Goal: Task Accomplishment & Management: Manage account settings

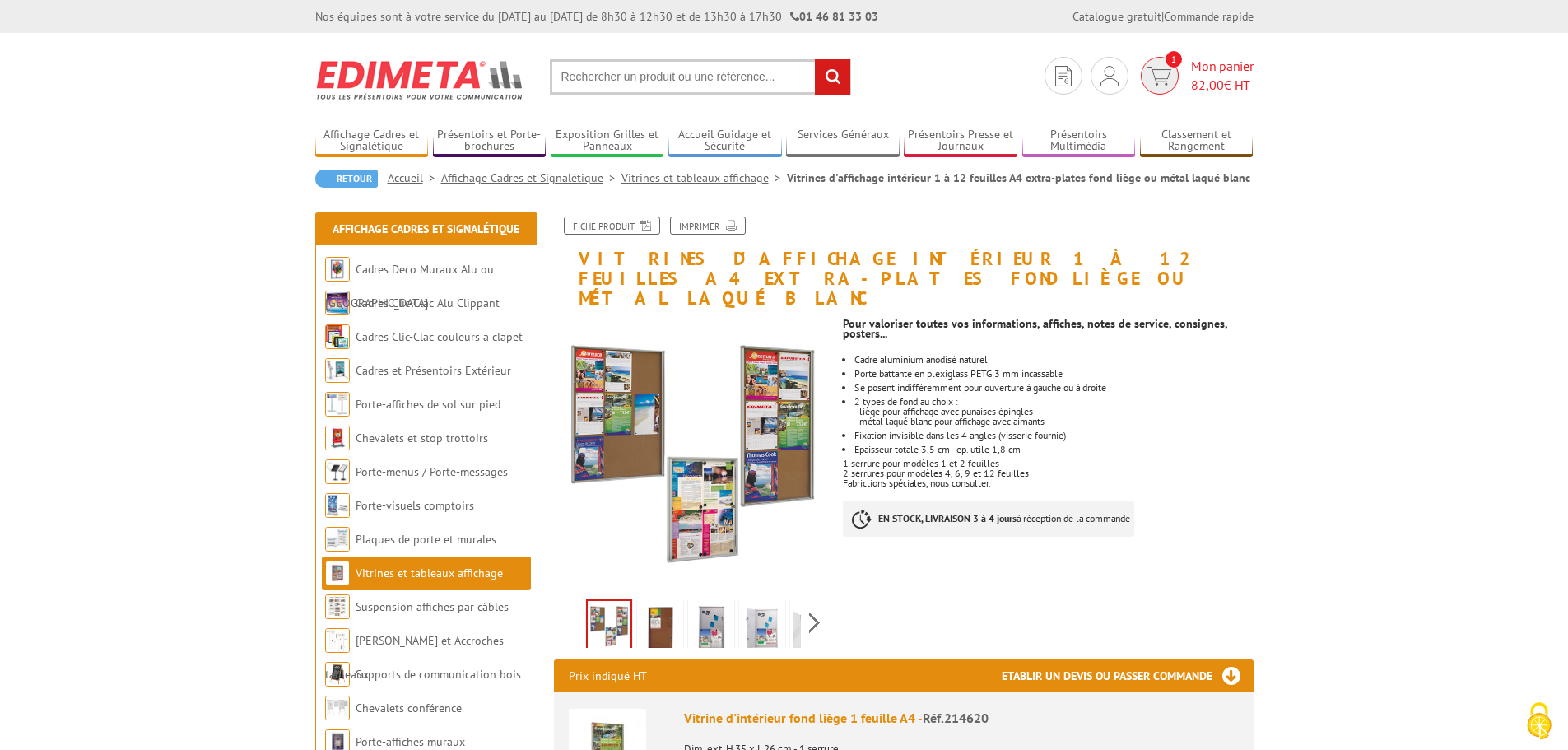
click at [1209, 67] on span "Mon panier 82,00 € HT" at bounding box center [1222, 76] width 62 height 38
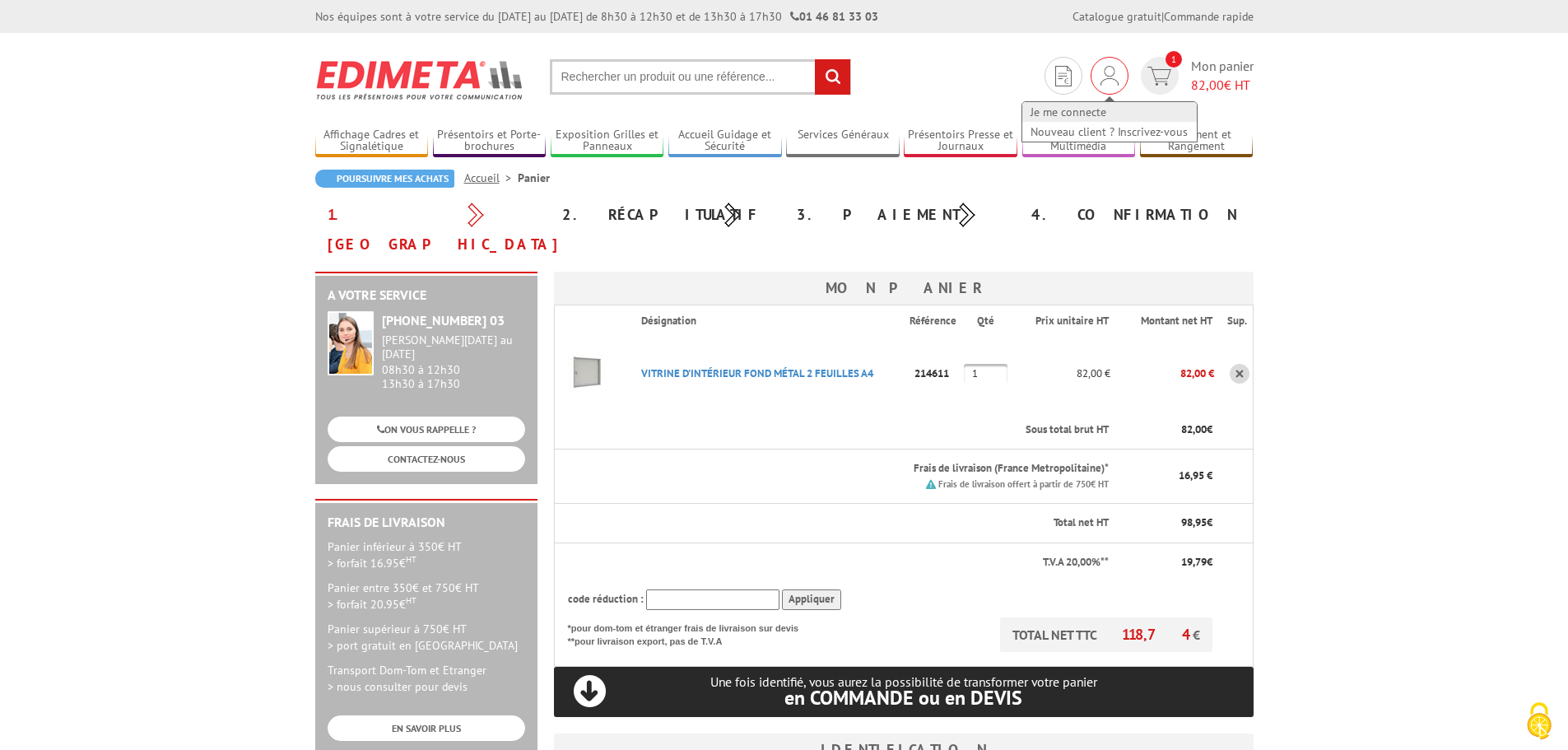
type input "[EMAIL_ADDRESS][DOMAIN_NAME]"
click at [1080, 110] on link "Je me connecte" at bounding box center [1109, 112] width 174 height 20
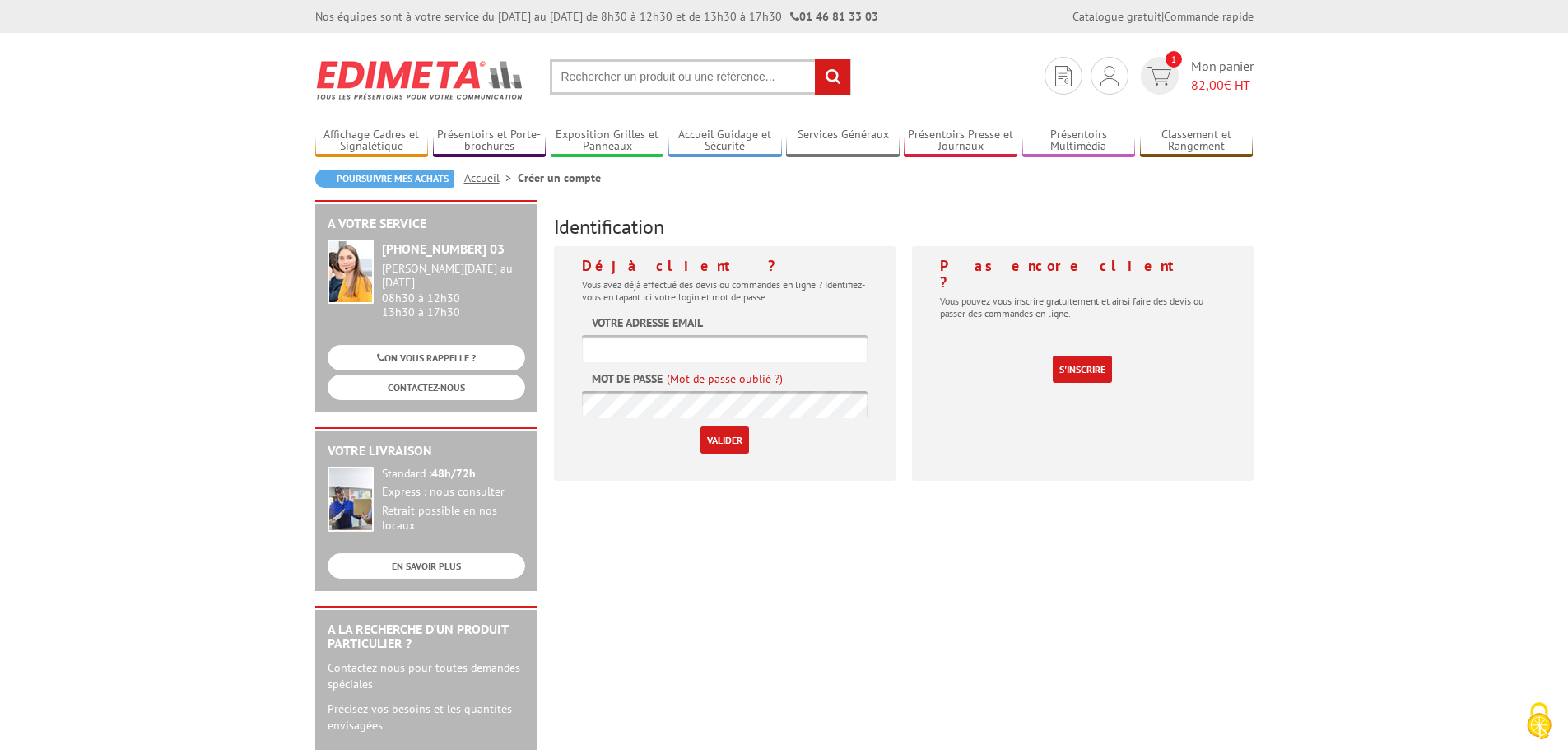
type input "[EMAIL_ADDRESS][DOMAIN_NAME]"
click at [515, 393] on div "A votre service +33 (0)1 46 81 33 03 Du Lundi au Vendredi 08h30 à 12h30 13h30 à…" at bounding box center [784, 638] width 955 height 877
click at [865, 206] on div "Identification Déjà client ? Vous avez déjà effectué des devis ou commandes en …" at bounding box center [904, 347] width 716 height 293
click at [741, 435] on input "Valider" at bounding box center [724, 440] width 49 height 28
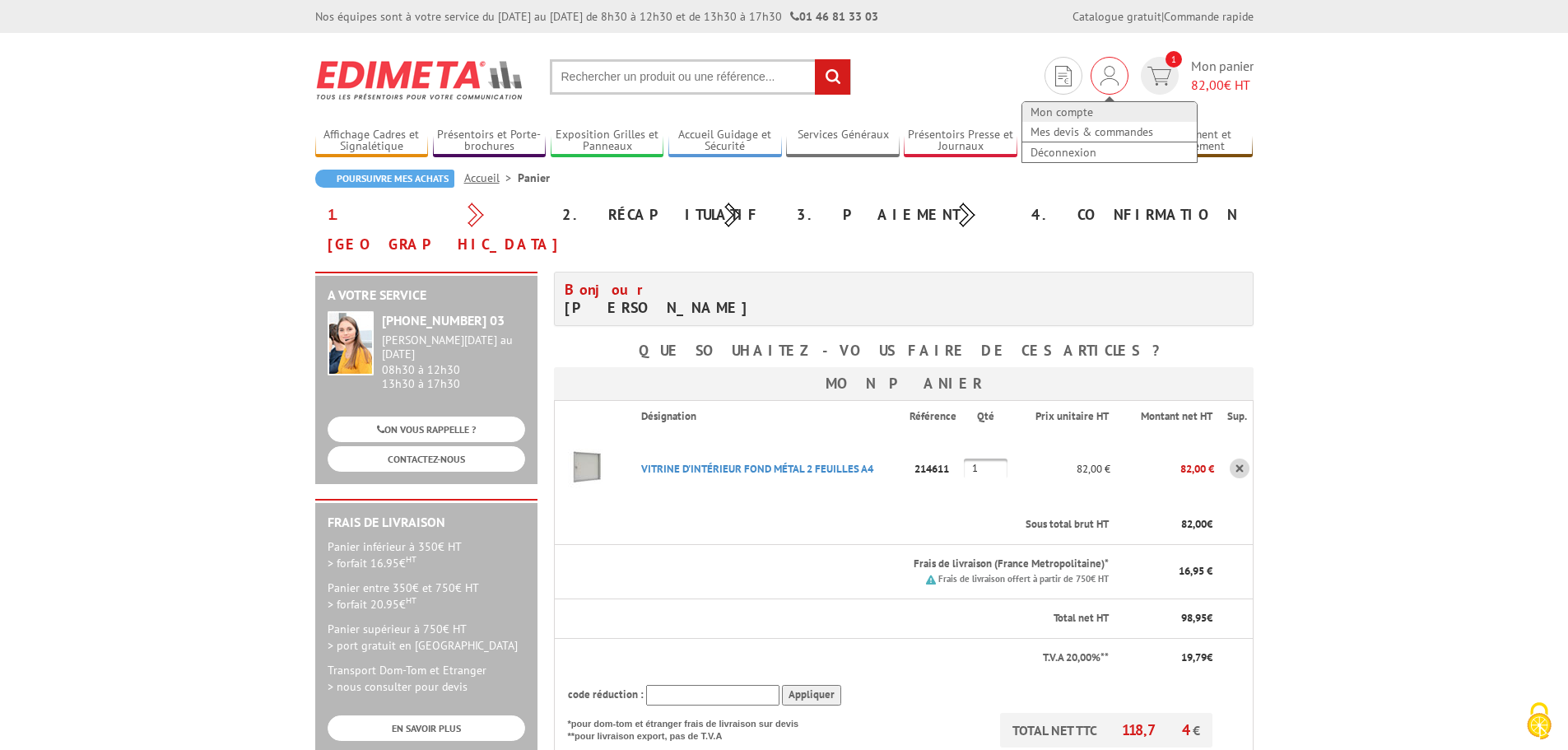
click at [1075, 106] on link "Mon compte" at bounding box center [1109, 112] width 174 height 20
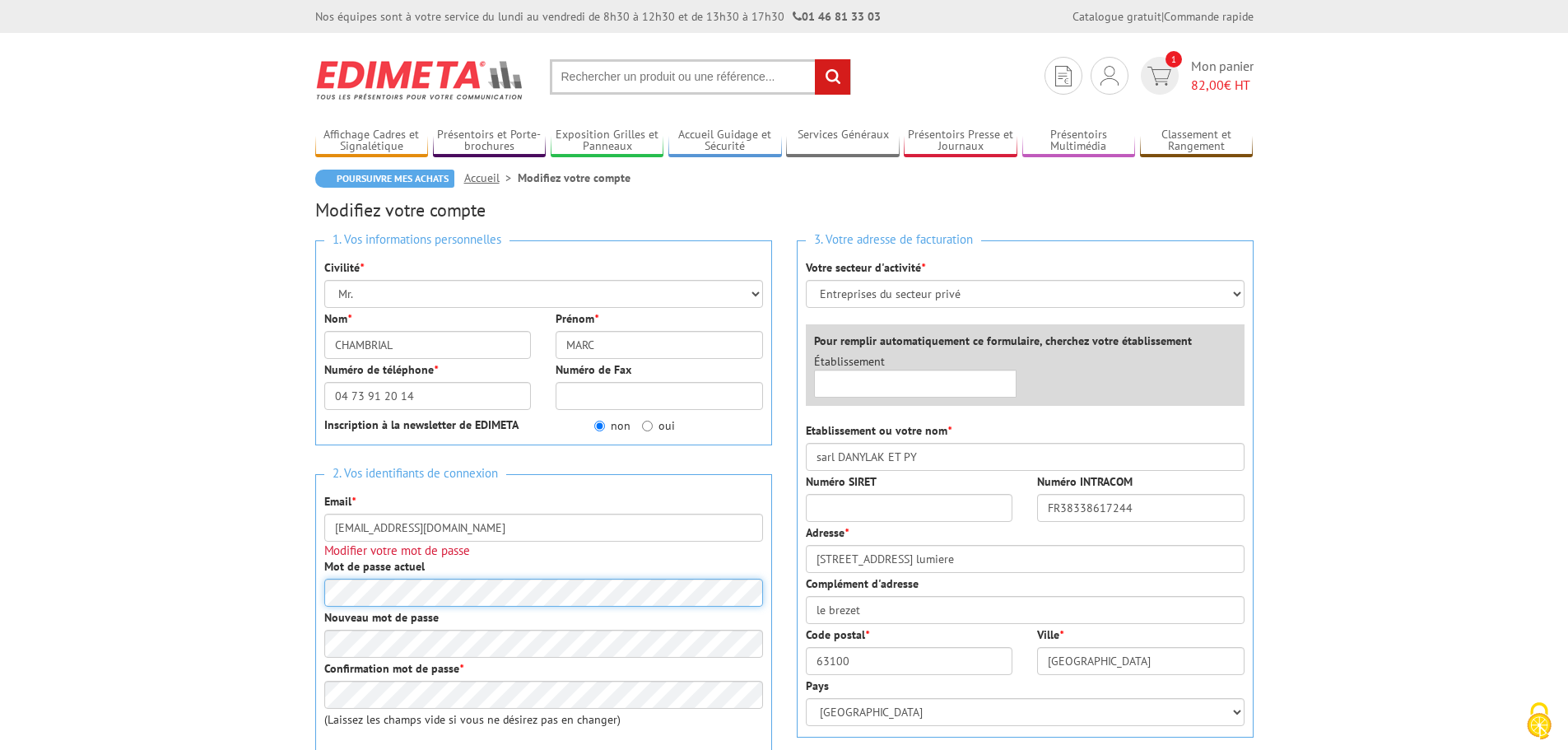
click at [318, 599] on div "2. Vos identifiants de connexion Email * danylaketpy@wanadoo.fr Modifier votre …" at bounding box center [544, 646] width 457 height 345
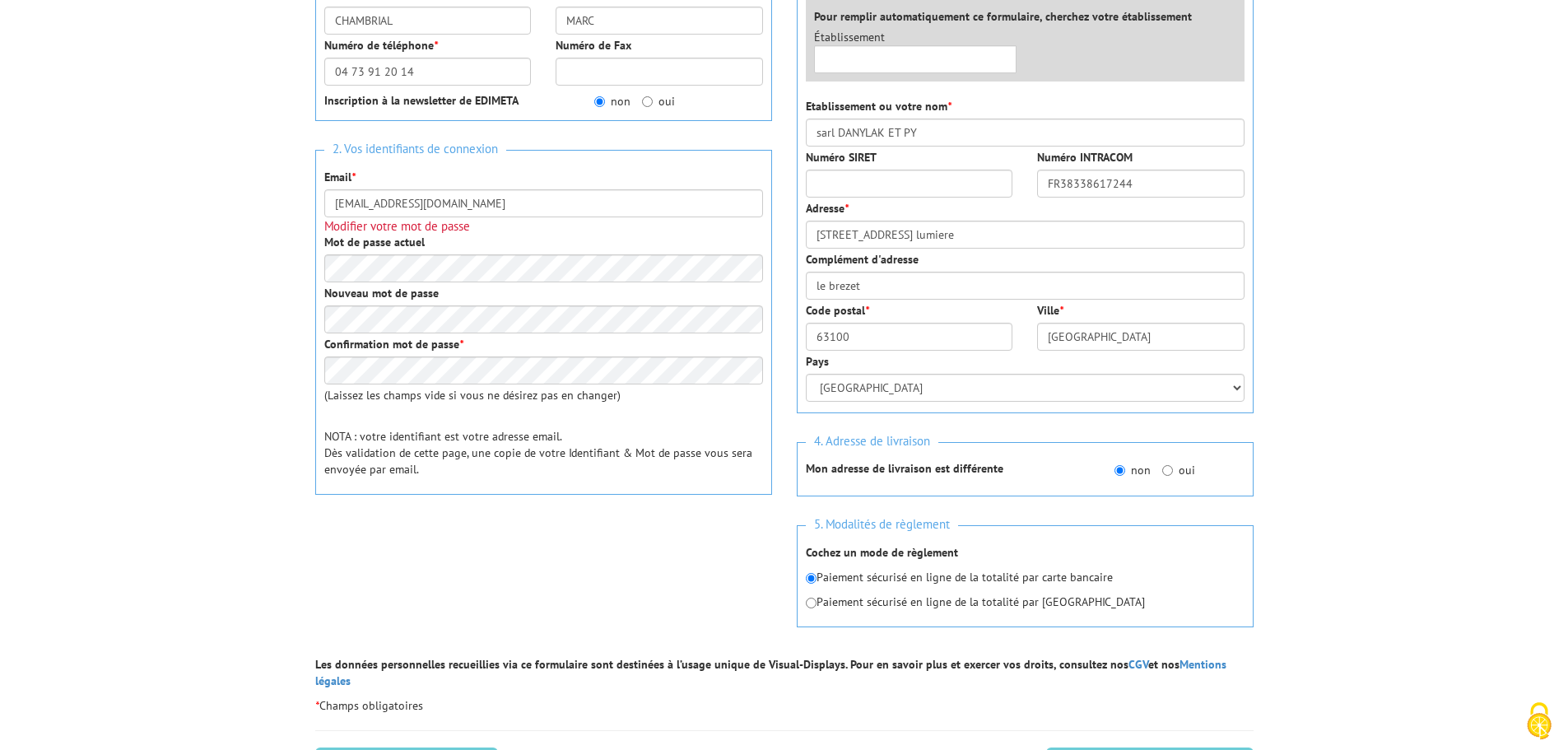
scroll to position [329, 0]
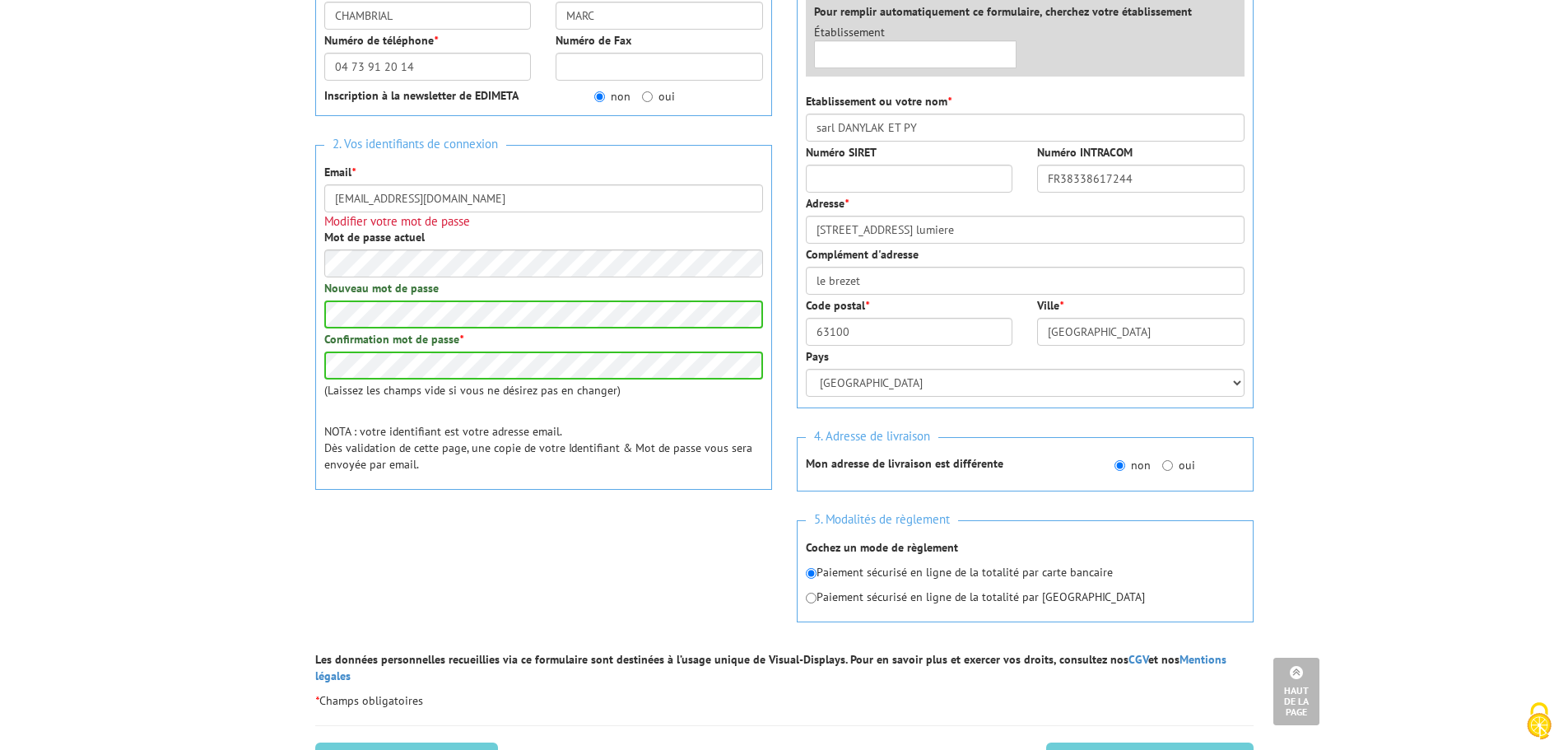
click at [607, 518] on div "1. Vos informations personnelles Civilité * Mr. Mme. Mlle. Nom * CHAMBRIAL Prén…" at bounding box center [544, 242] width 482 height 686
drag, startPoint x: 1195, startPoint y: 743, endPoint x: 1180, endPoint y: 742, distance: 15.0
click at [1195, 742] on input "Enregistrer les modifications" at bounding box center [1149, 760] width 207 height 36
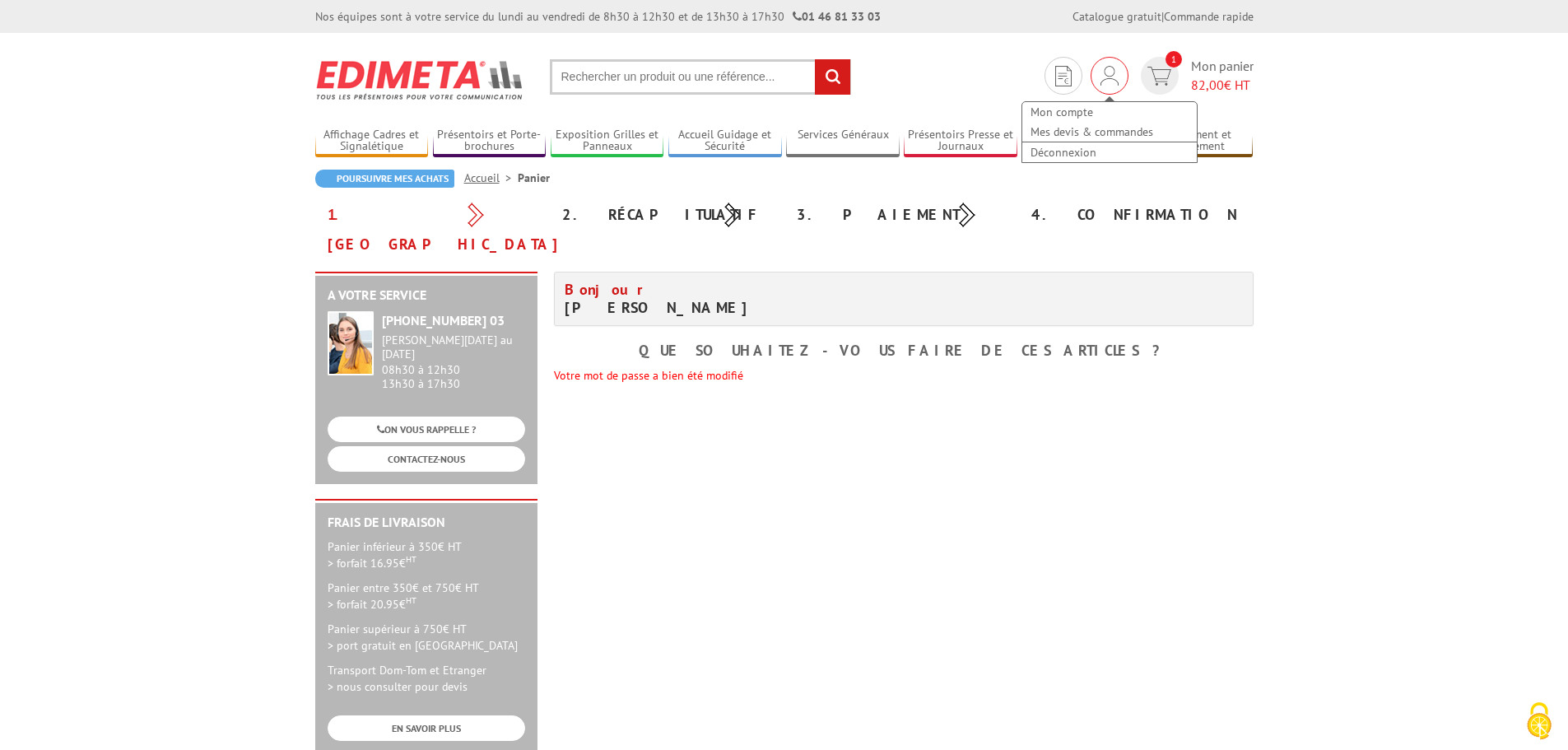
click at [1112, 76] on img at bounding box center [1109, 76] width 18 height 20
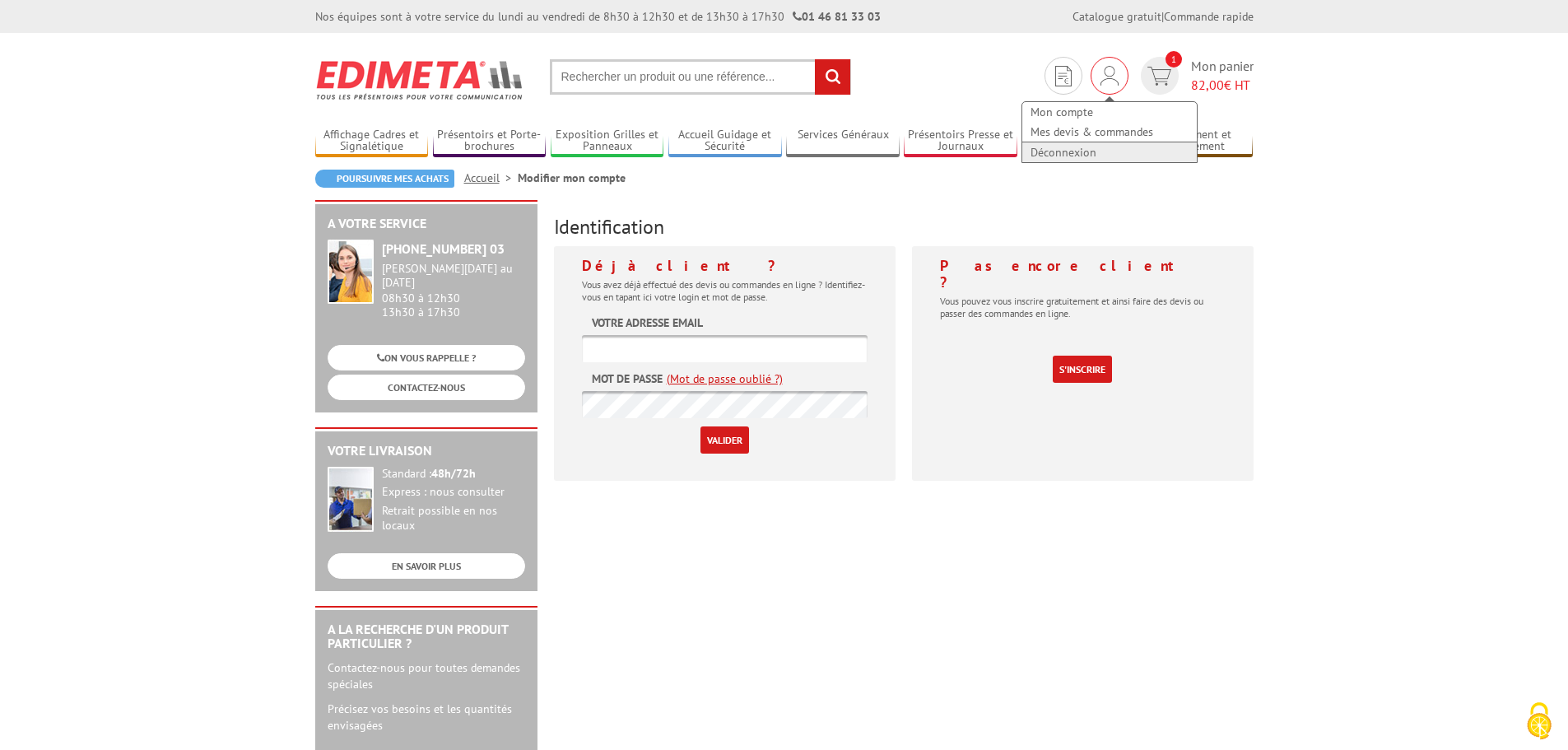
type input "[EMAIL_ADDRESS][DOMAIN_NAME]"
click at [1076, 150] on link "Déconnexion" at bounding box center [1109, 152] width 174 height 20
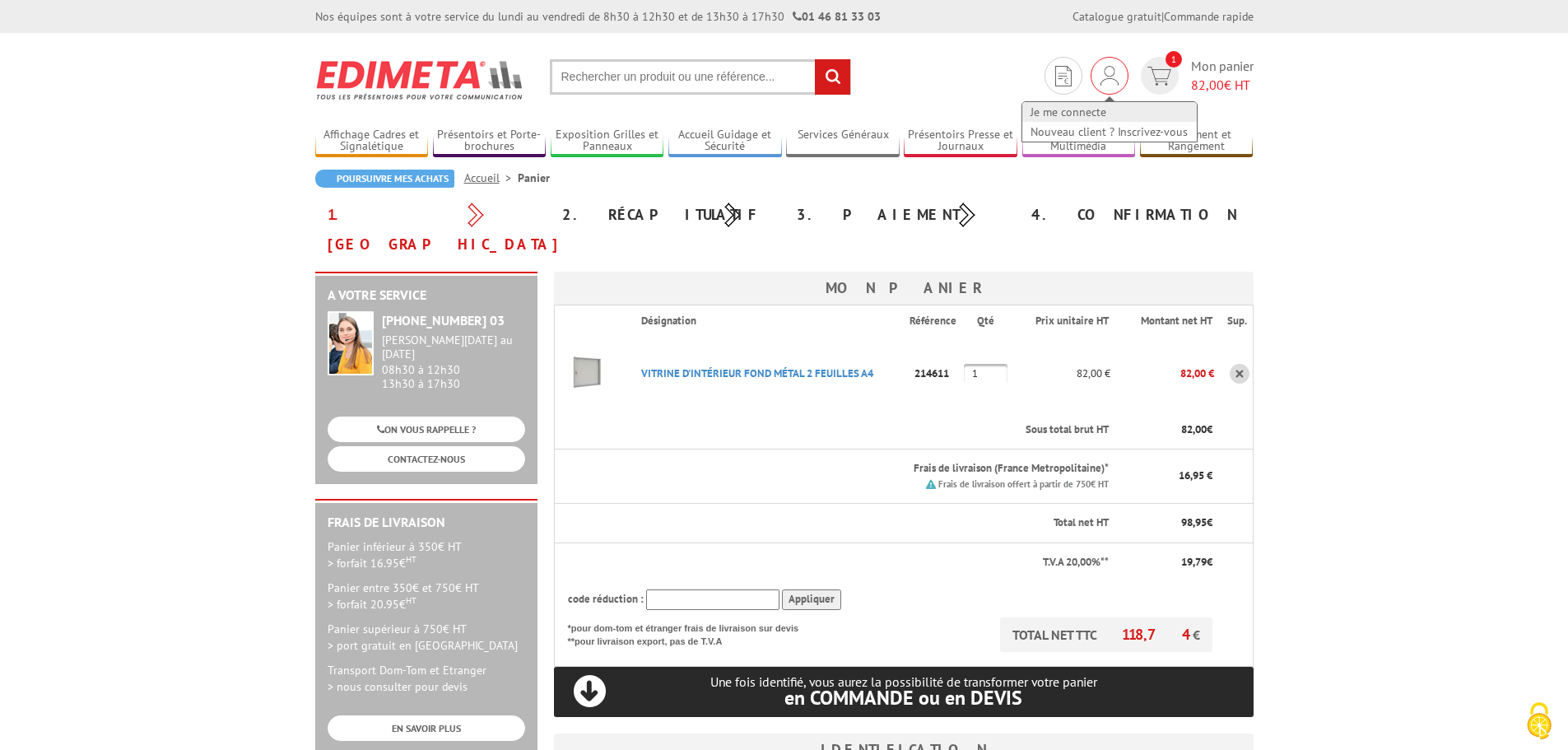
type input "[EMAIL_ADDRESS][DOMAIN_NAME]"
click at [1081, 108] on link "Je me connecte" at bounding box center [1109, 112] width 174 height 20
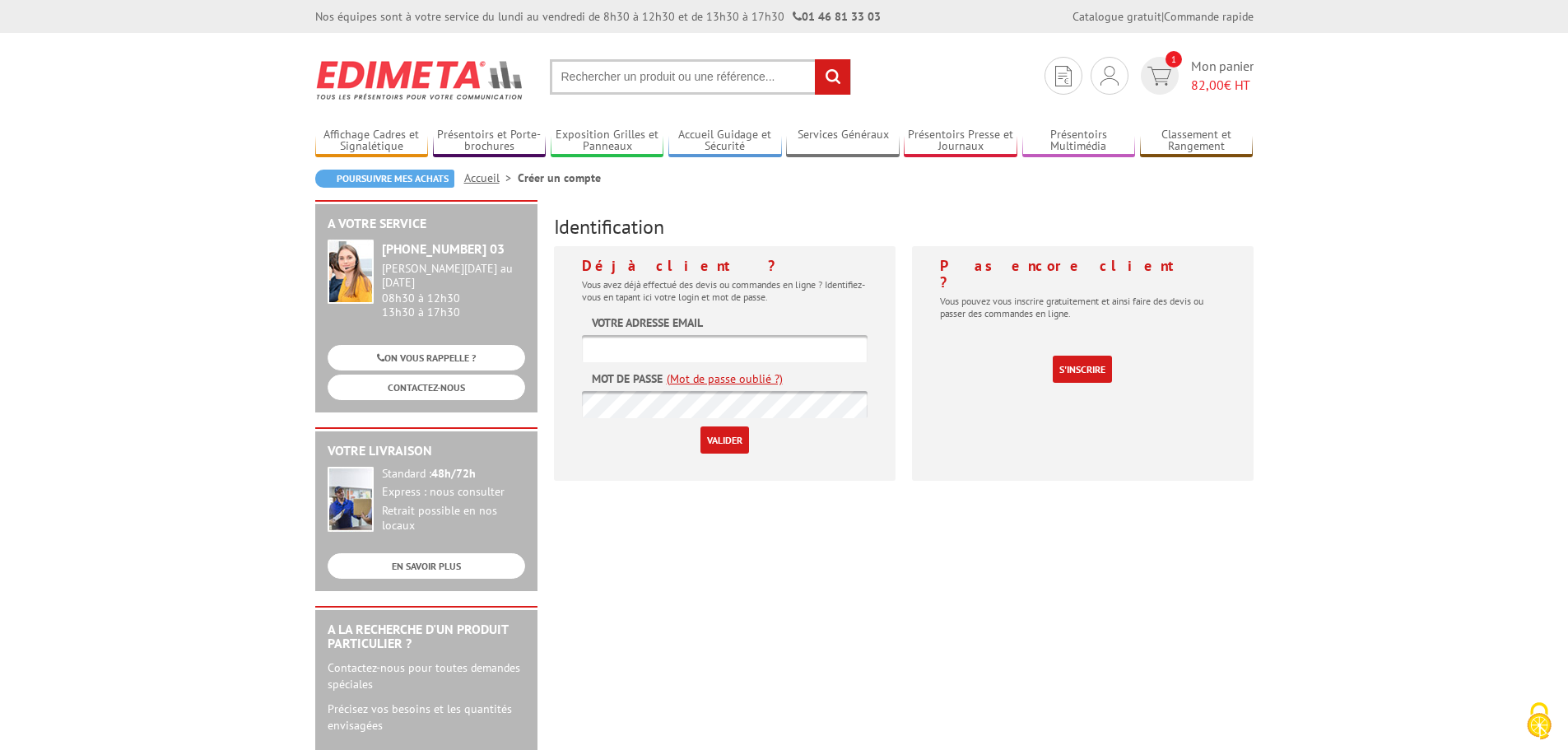
type input "[EMAIL_ADDRESS][DOMAIN_NAME]"
click at [474, 398] on div "A votre service +33 (0)1 46 81 33 03 Du Lundi au Vendredi 08h30 à 12h30 13h30 à…" at bounding box center [784, 638] width 955 height 877
click at [700, 427] on input "Valider" at bounding box center [724, 440] width 49 height 28
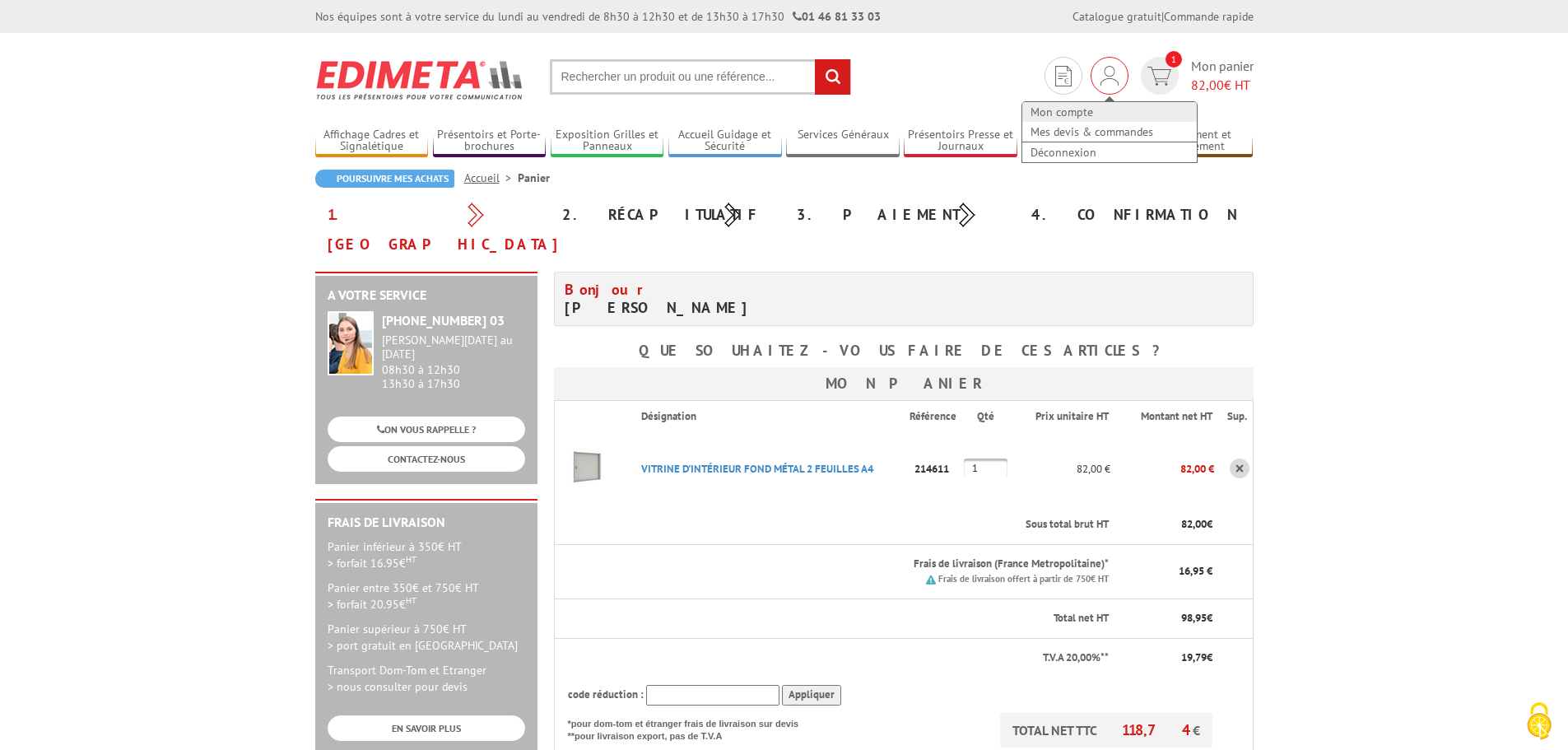
click at [1082, 109] on link "Mon compte" at bounding box center [1109, 112] width 174 height 20
